Goal: Task Accomplishment & Management: Manage account settings

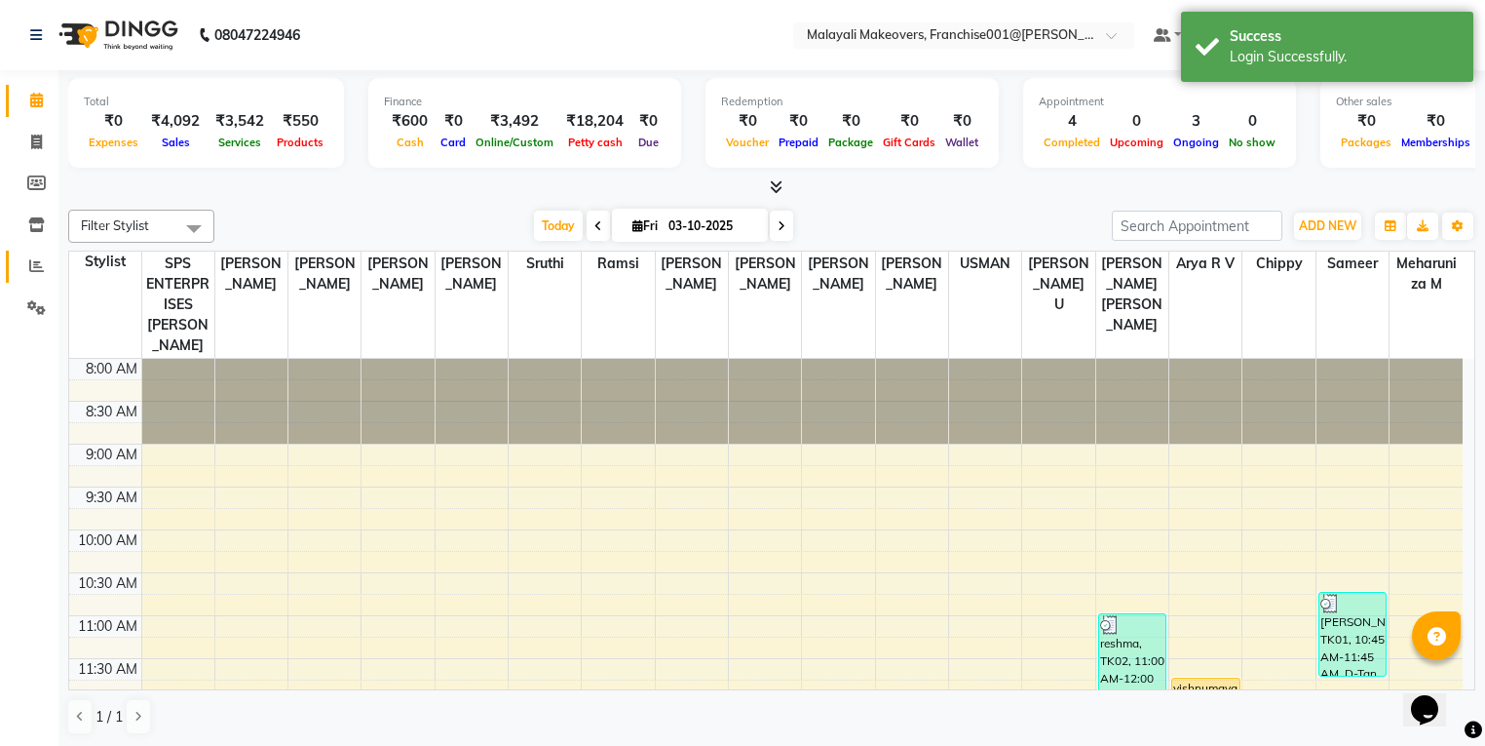
click at [25, 273] on span at bounding box center [36, 266] width 34 height 22
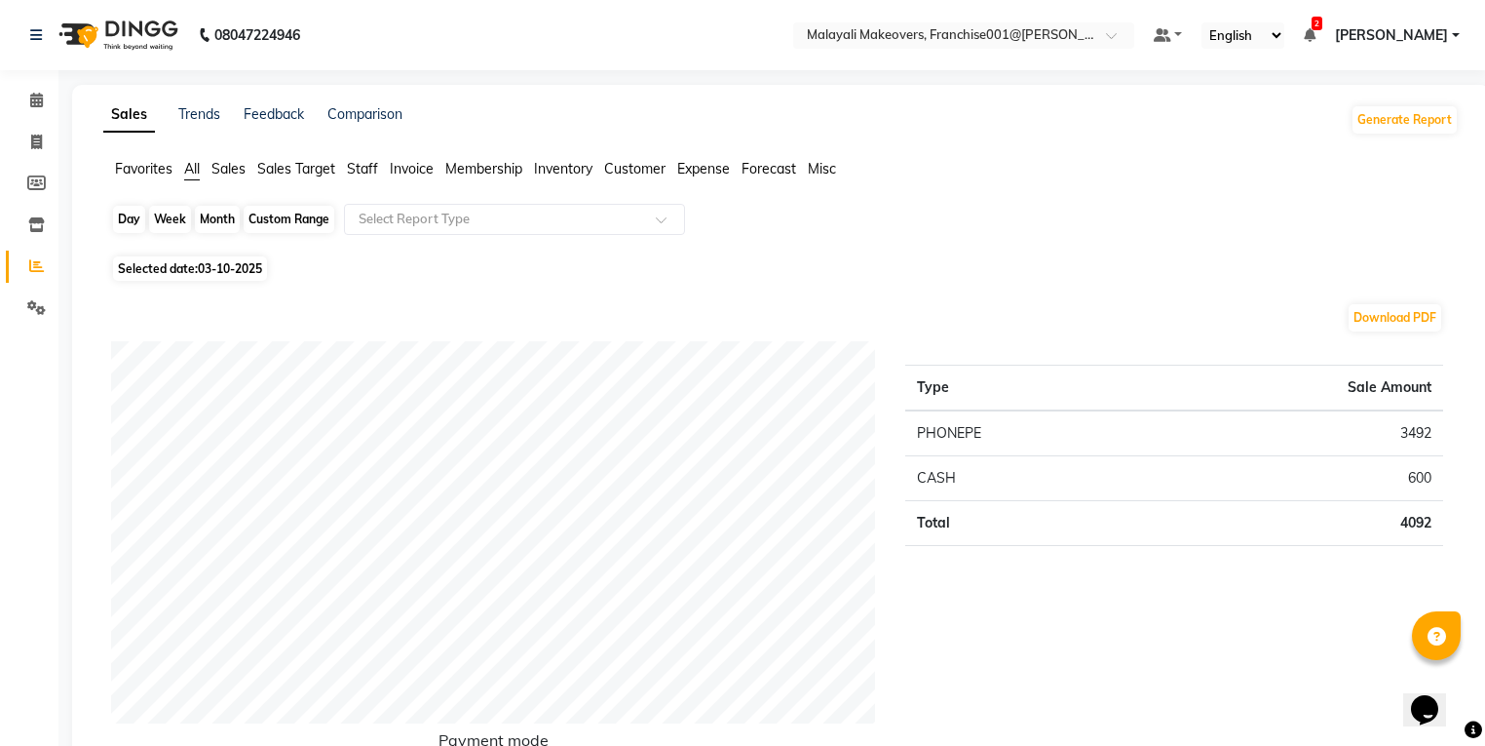
click at [136, 209] on div "Day" at bounding box center [129, 219] width 32 height 27
select select "10"
select select "2025"
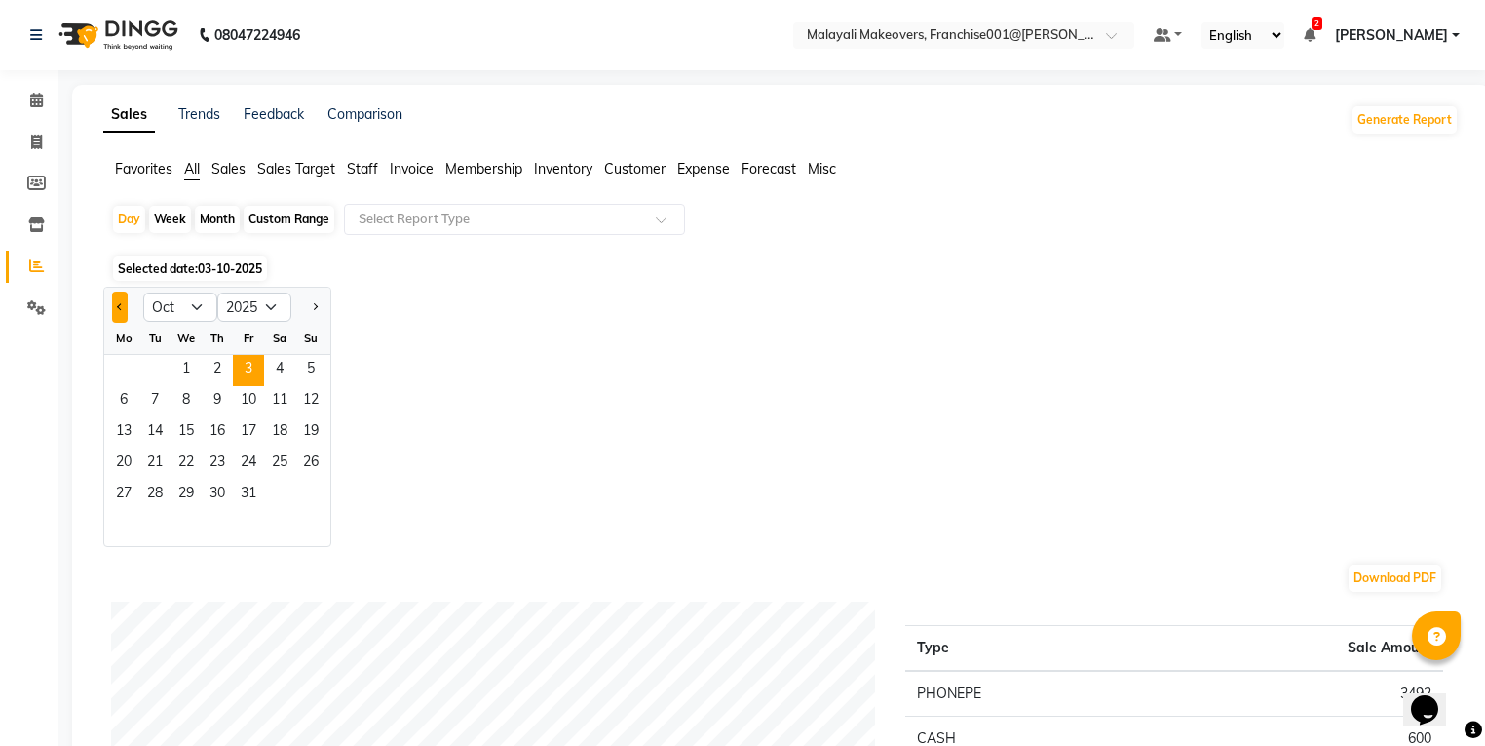
click at [121, 303] on span "Previous month" at bounding box center [120, 305] width 7 height 7
select select "9"
click at [163, 465] on span "23" at bounding box center [154, 463] width 31 height 31
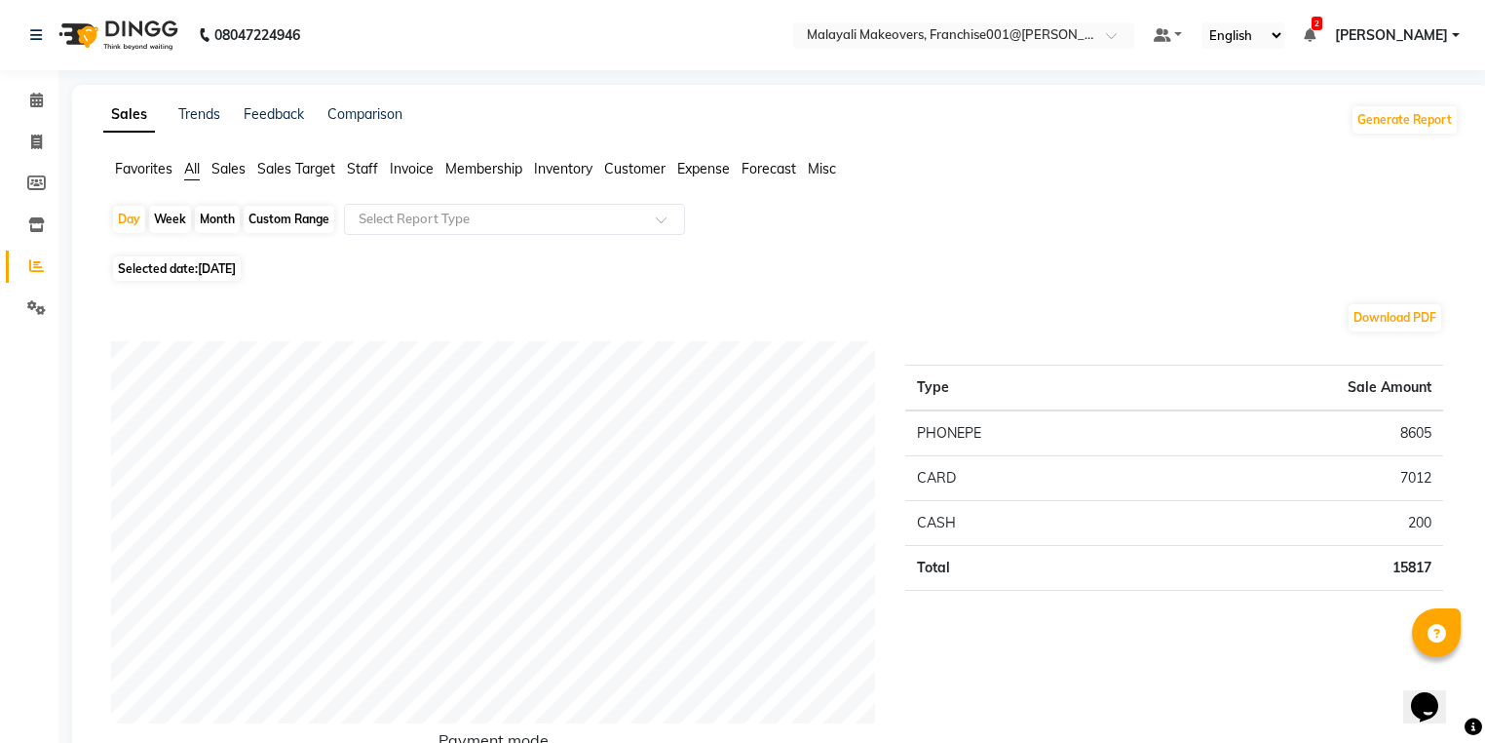
click at [1429, 38] on span "RENO GEORGE" at bounding box center [1391, 35] width 113 height 20
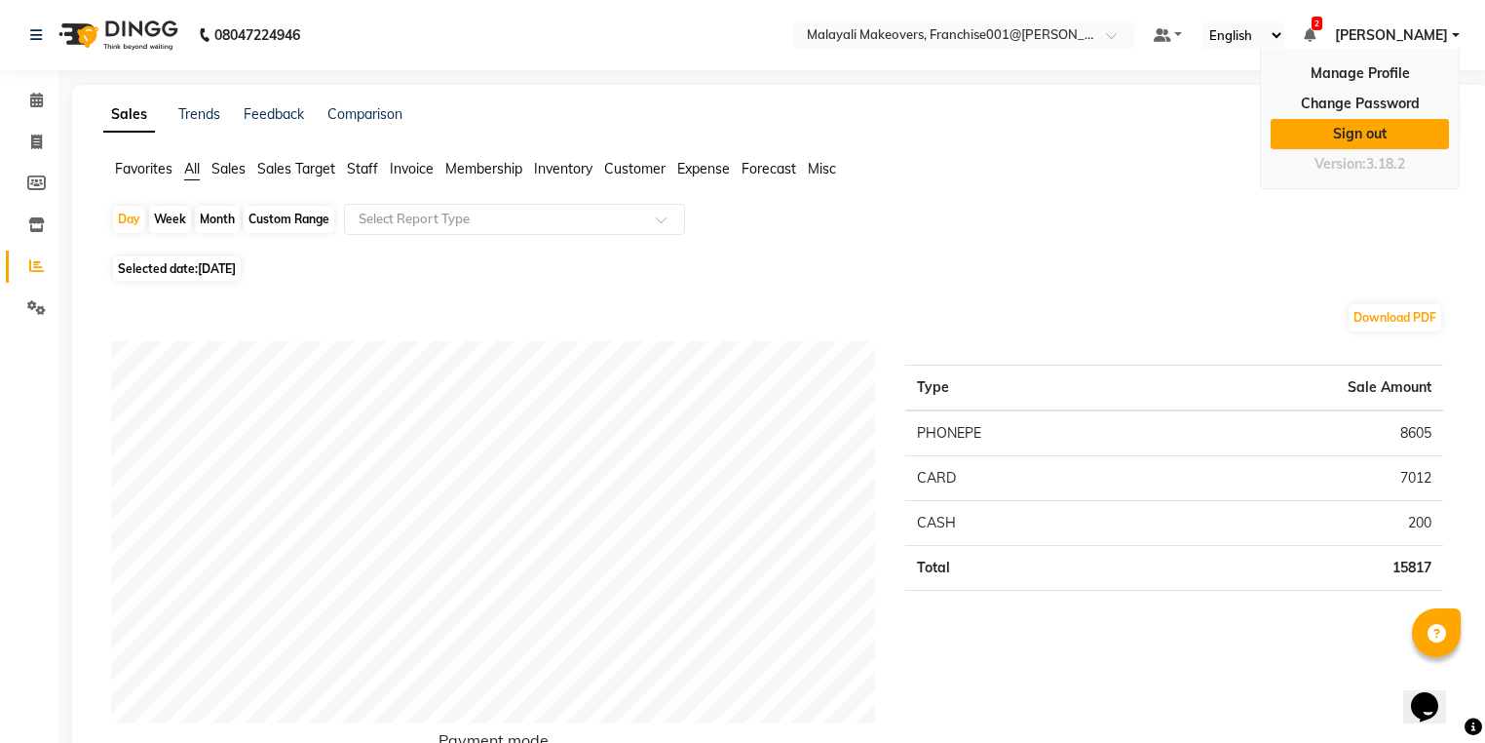
click at [1336, 124] on link "Sign out" at bounding box center [1360, 134] width 178 height 30
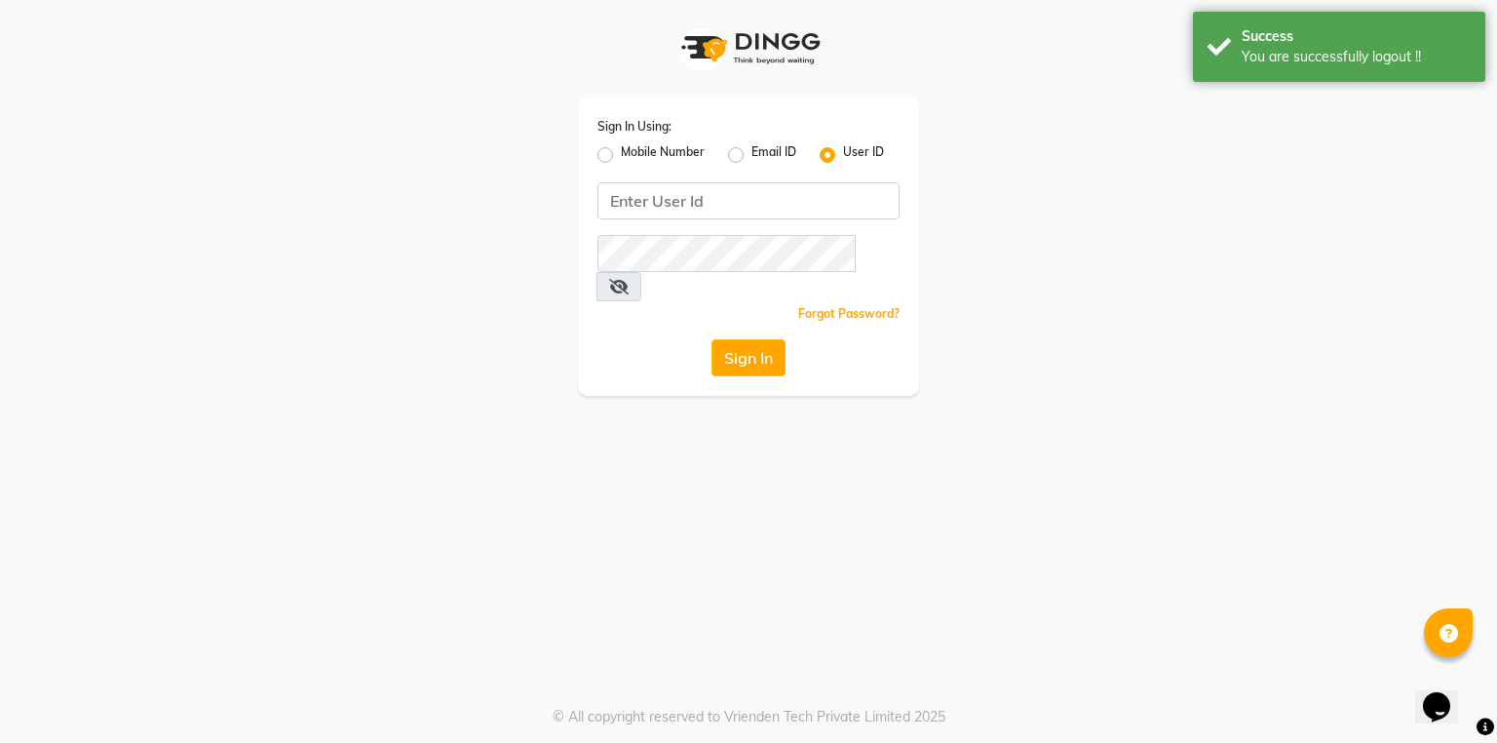
click at [621, 152] on label "Mobile Number" at bounding box center [663, 154] width 84 height 23
click at [621, 152] on input "Mobile Number" at bounding box center [627, 149] width 13 height 13
radio input "true"
radio input "false"
click at [700, 199] on input "Username" at bounding box center [781, 200] width 237 height 37
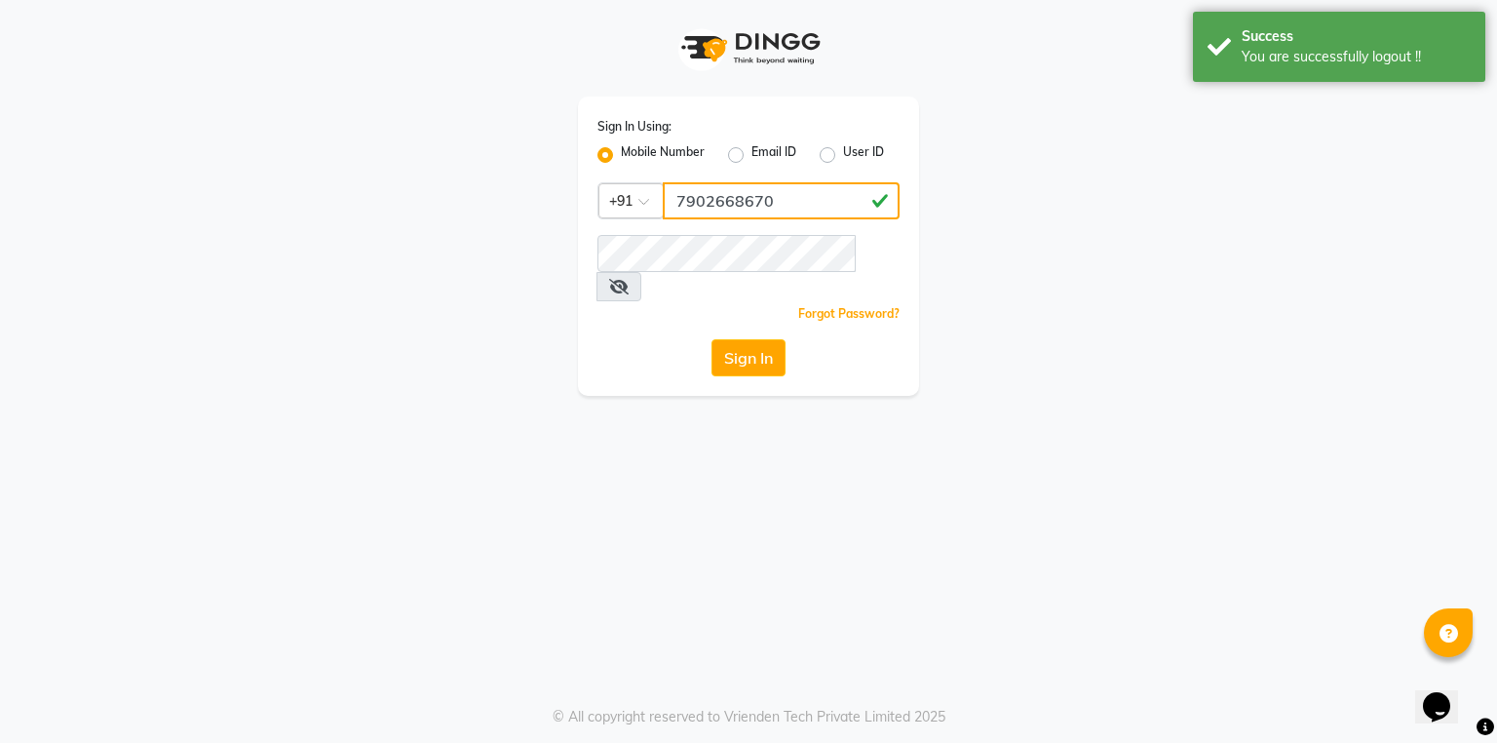
type input "7902668670"
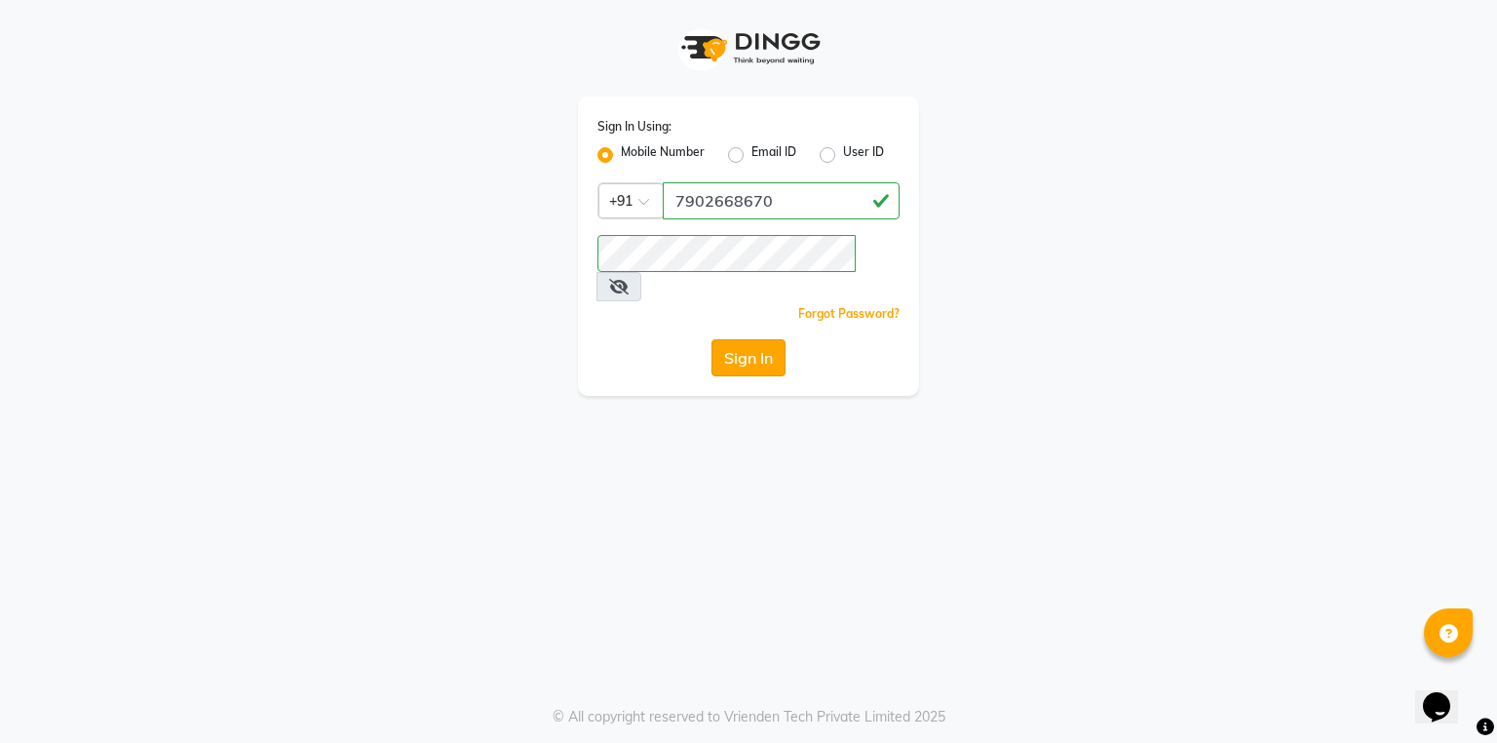
click at [746, 339] on button "Sign In" at bounding box center [749, 357] width 74 height 37
drag, startPoint x: 746, startPoint y: 329, endPoint x: 751, endPoint y: 343, distance: 14.5
click at [750, 339] on button "Sign In" at bounding box center [749, 357] width 74 height 37
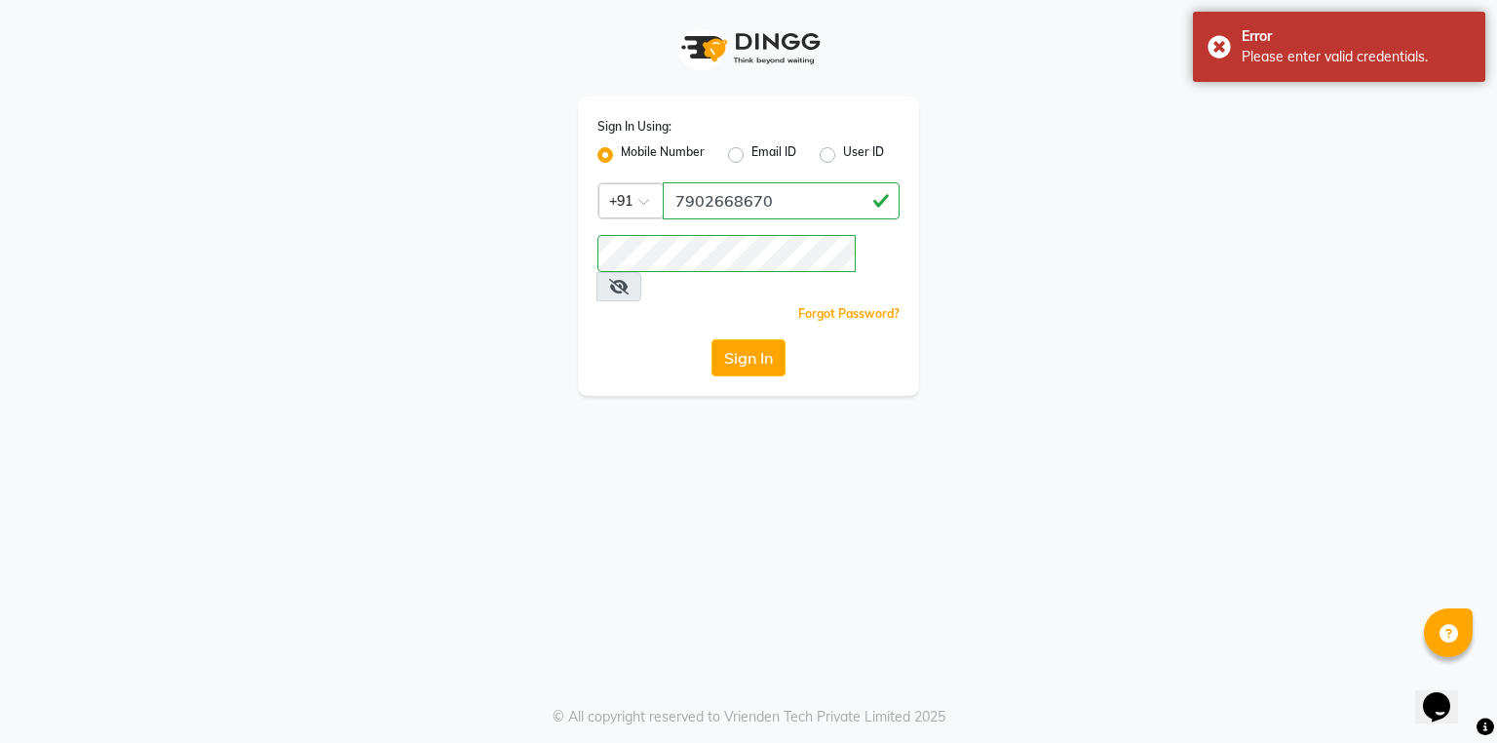
click at [629, 279] on icon at bounding box center [618, 287] width 19 height 16
click at [732, 339] on button "Sign In" at bounding box center [749, 357] width 74 height 37
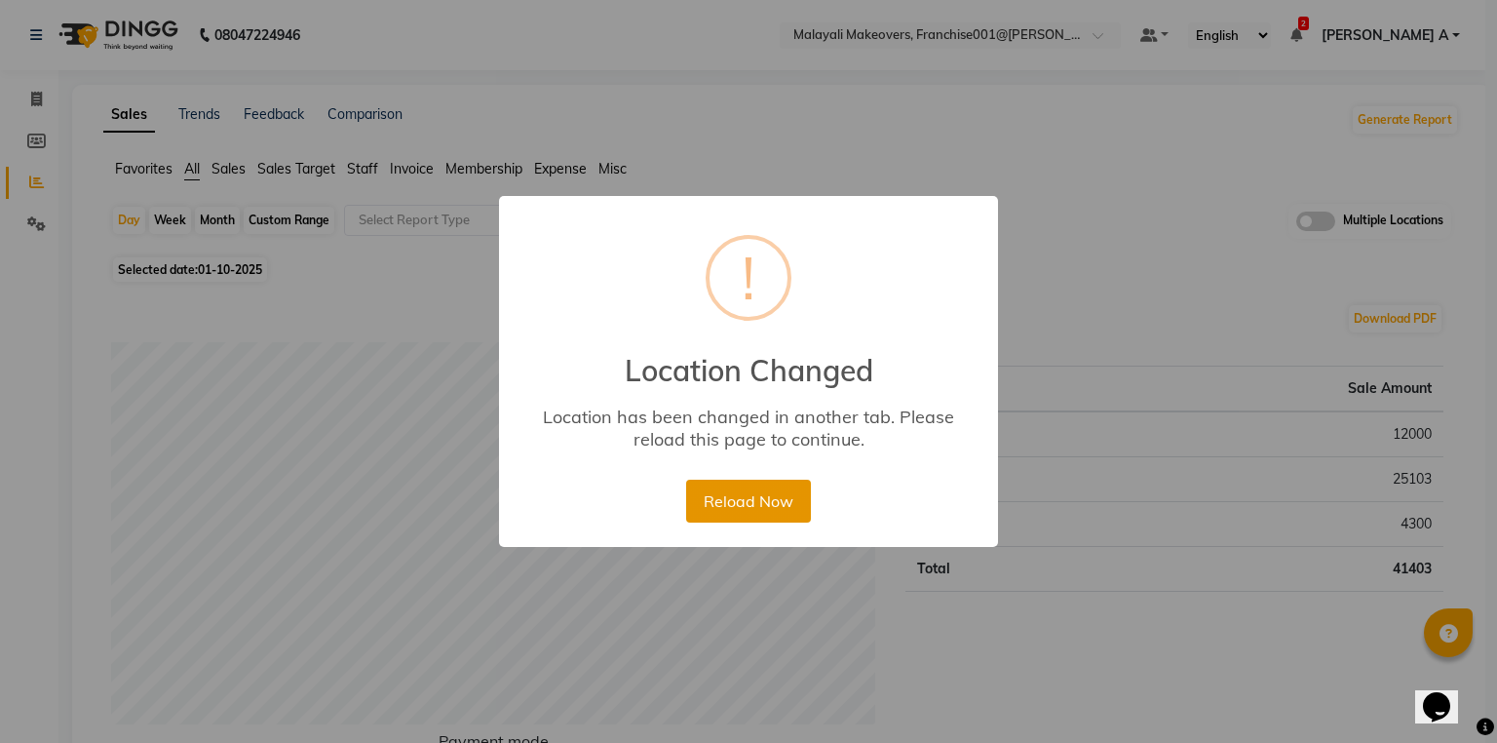
click at [769, 495] on button "Reload Now" at bounding box center [748, 501] width 124 height 43
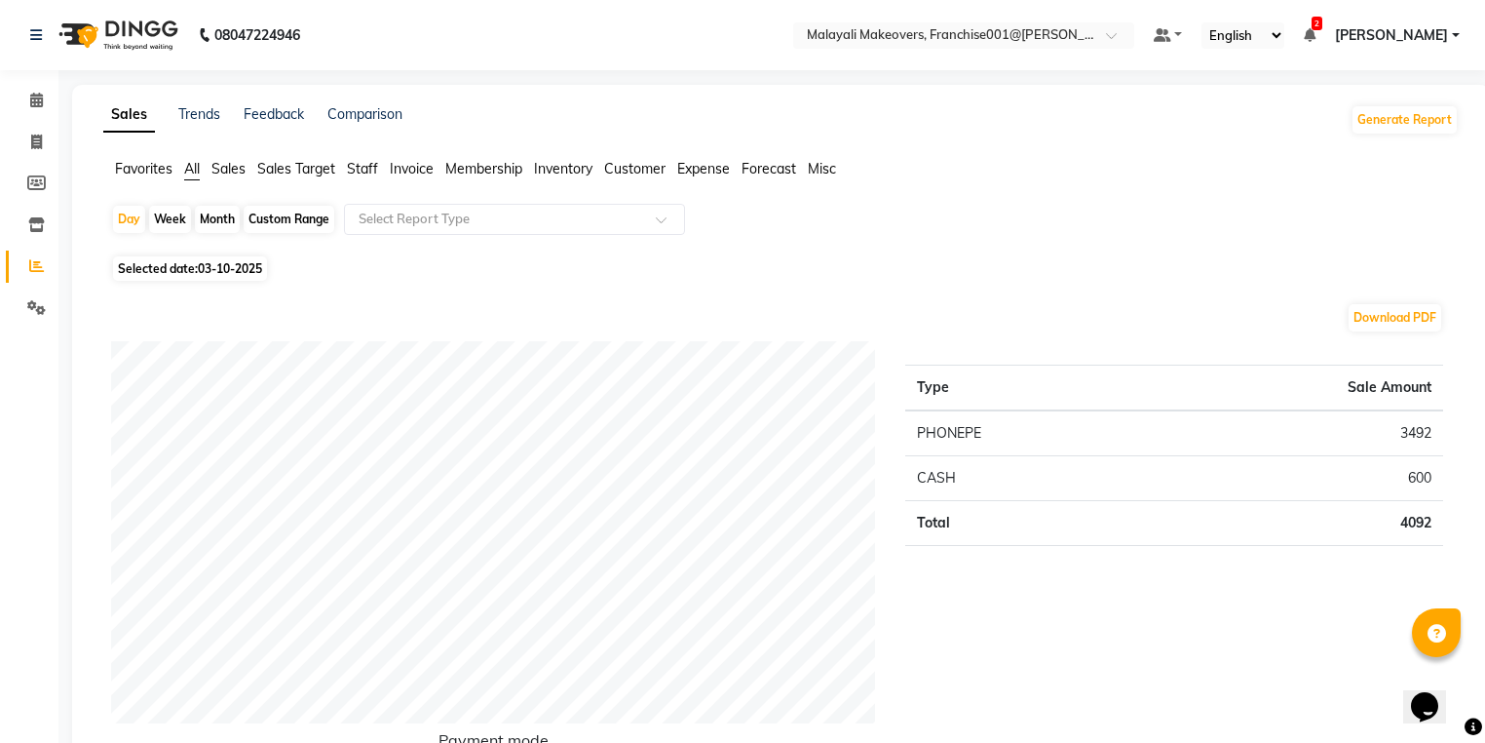
click at [34, 327] on li "Settings" at bounding box center [29, 309] width 58 height 42
click at [35, 315] on icon at bounding box center [36, 307] width 19 height 15
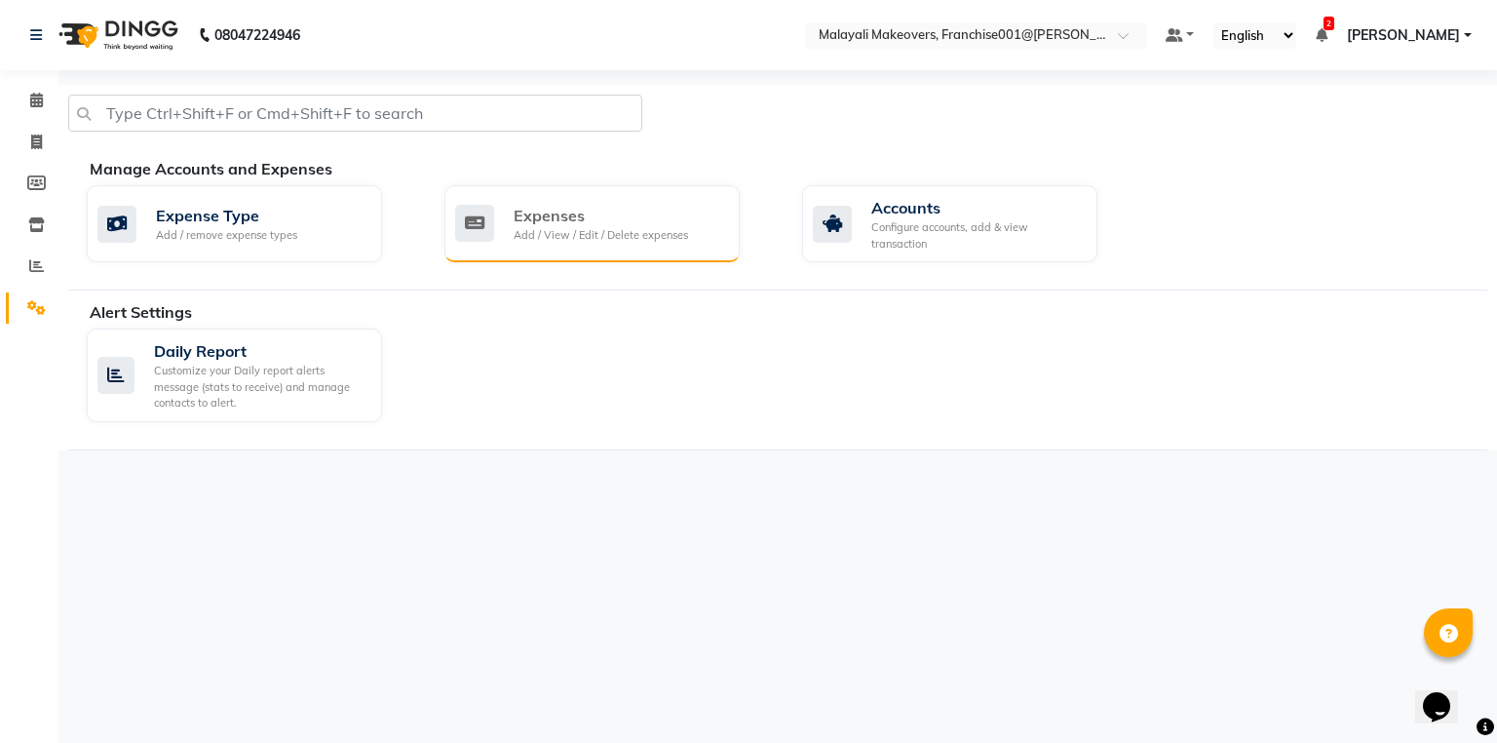
click at [583, 233] on div "Add / View / Edit / Delete expenses" at bounding box center [601, 235] width 174 height 17
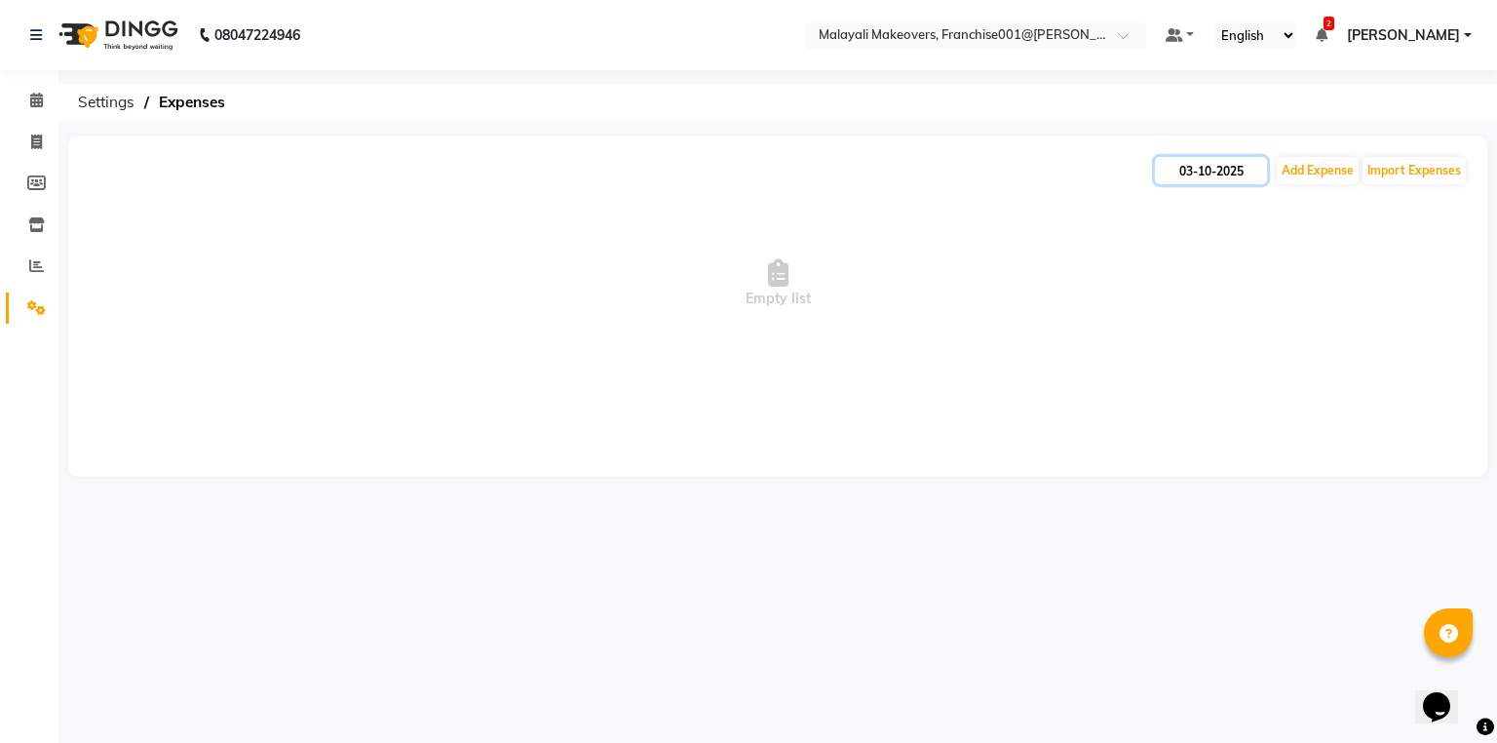
drag, startPoint x: 1216, startPoint y: 168, endPoint x: 1211, endPoint y: 180, distance: 14.0
click at [1214, 170] on input "03-10-2025" at bounding box center [1211, 170] width 112 height 27
select select "10"
select select "2025"
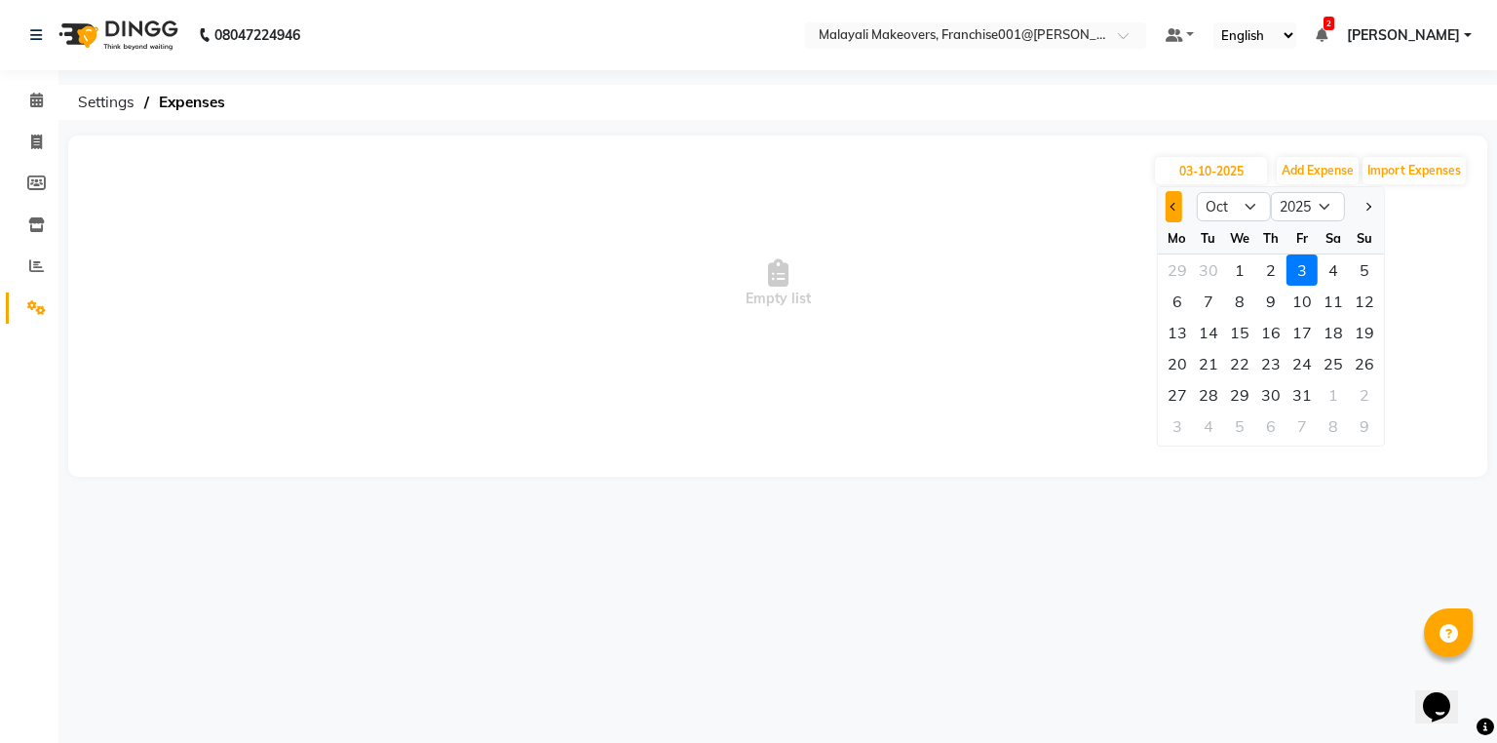
click at [1173, 215] on button "Previous month" at bounding box center [1174, 206] width 17 height 31
select select "9"
click at [1203, 368] on div "23" at bounding box center [1208, 363] width 31 height 31
type input "23-09-2025"
